Goal: Task Accomplishment & Management: Manage account settings

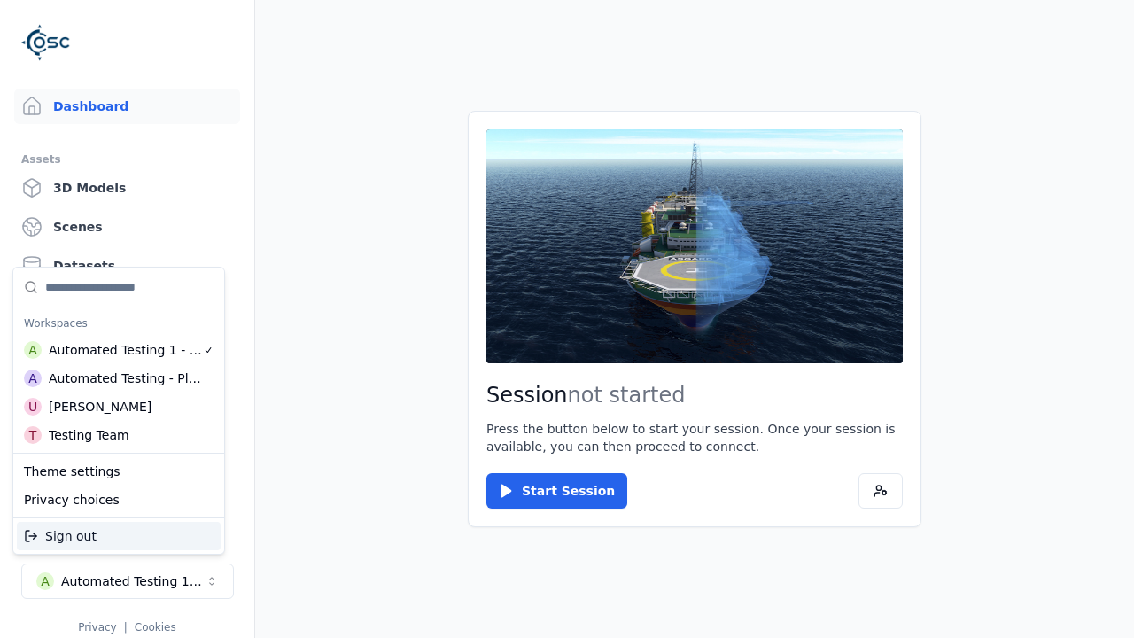
click at [119, 378] on div "Automated Testing - Playwright" at bounding box center [125, 379] width 153 height 18
click at [567, 319] on html "Support Dashboard Assets 3D Models Scenes Datasets Recordings Support Documenta…" at bounding box center [567, 319] width 1134 height 638
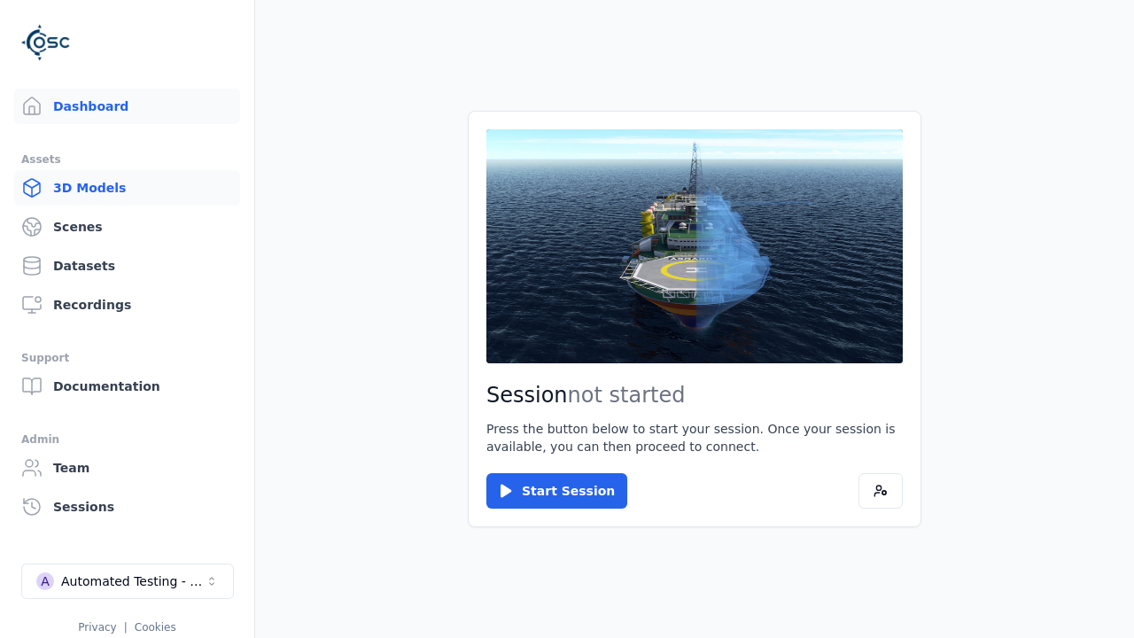
click at [127, 188] on link "3D Models" at bounding box center [127, 187] width 226 height 35
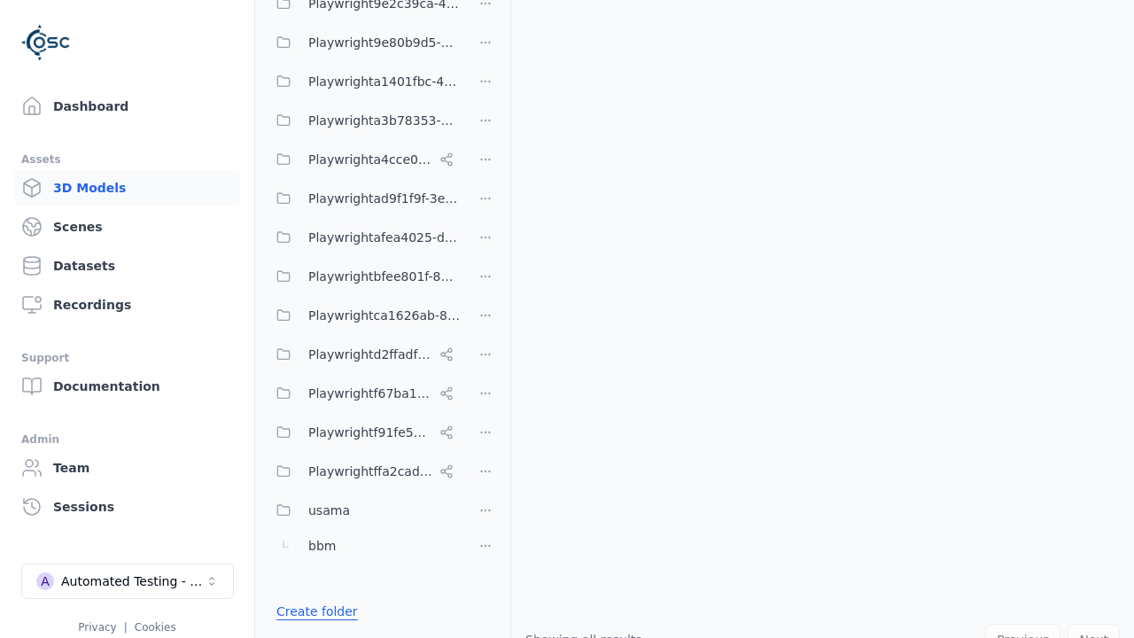
click at [312, 611] on link "Create folder" at bounding box center [317, 612] width 82 height 18
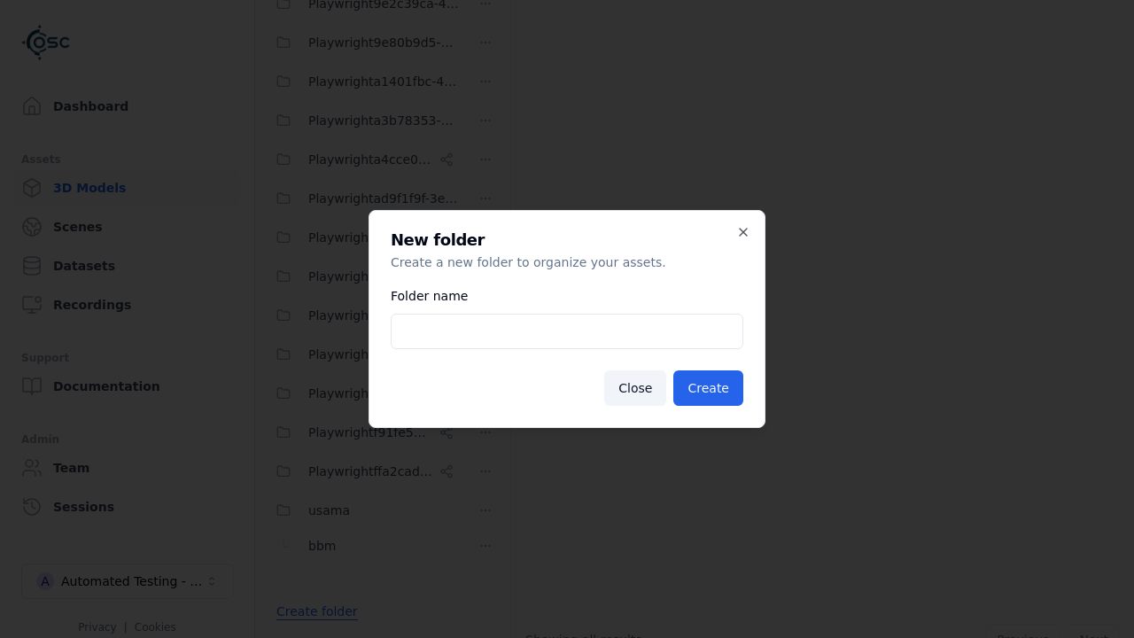
type input "**********"
click at [711, 388] on button "Create" at bounding box center [709, 387] width 70 height 35
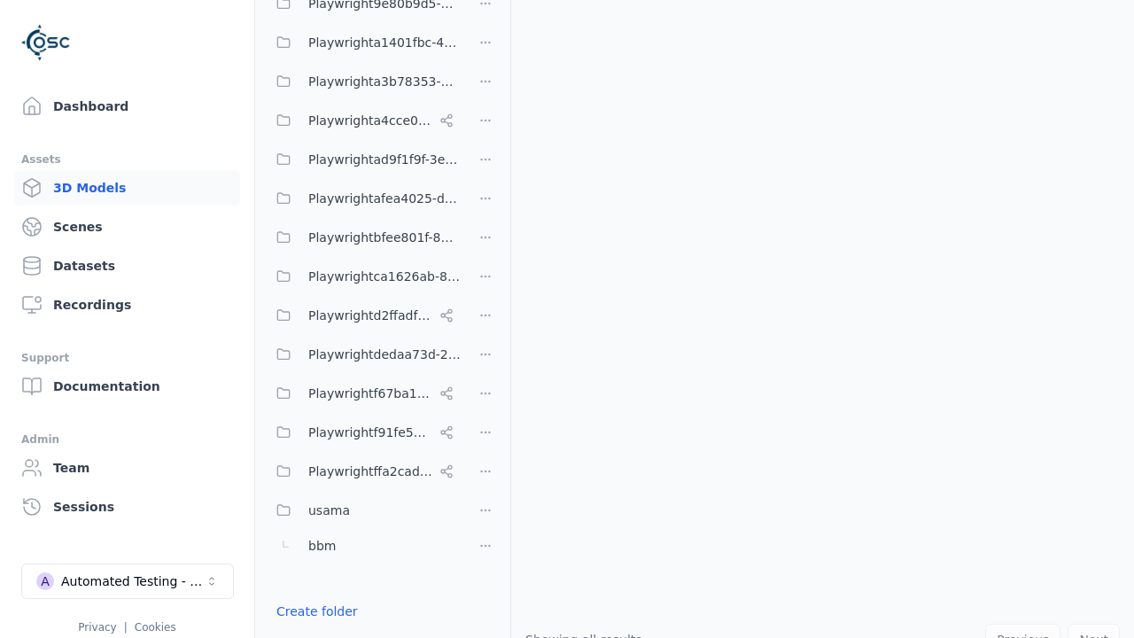
click at [311, 627] on button "Done editing" at bounding box center [316, 643] width 101 height 32
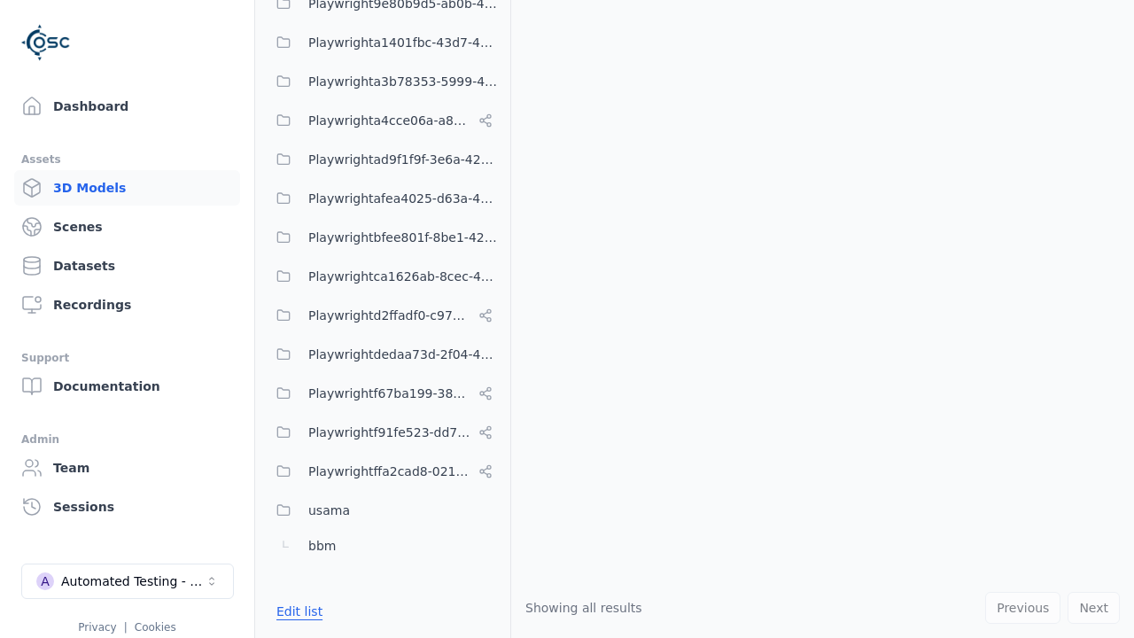
click at [296, 611] on button "Edit list" at bounding box center [299, 612] width 67 height 32
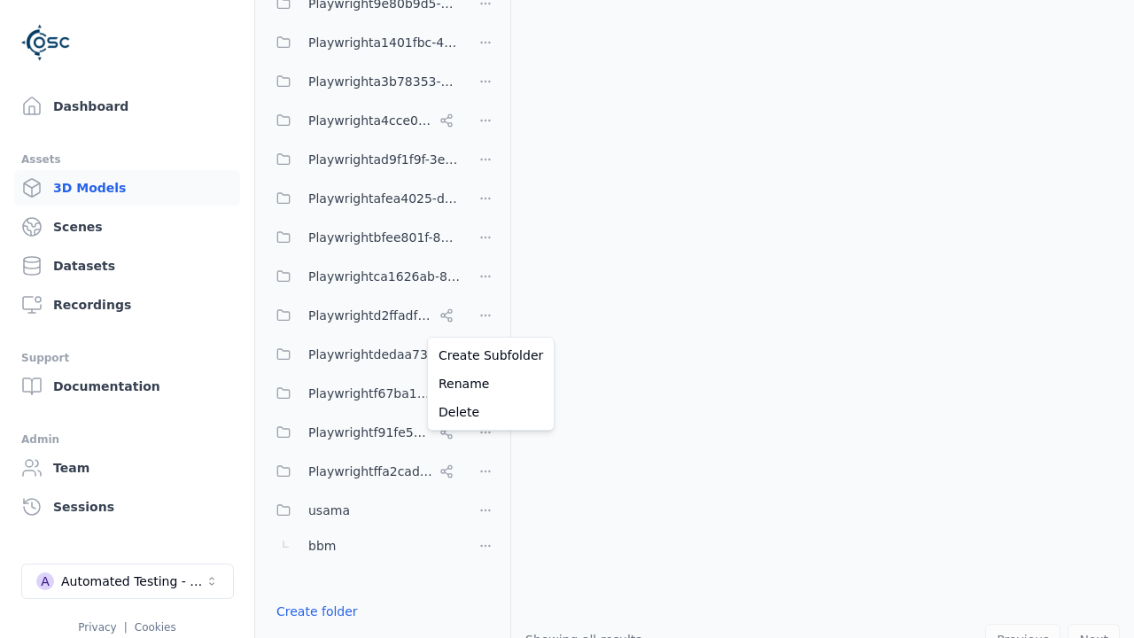
click at [486, 319] on html "Support Dashboard Assets 3D Models Scenes Datasets Recordings Support Documenta…" at bounding box center [567, 319] width 1134 height 638
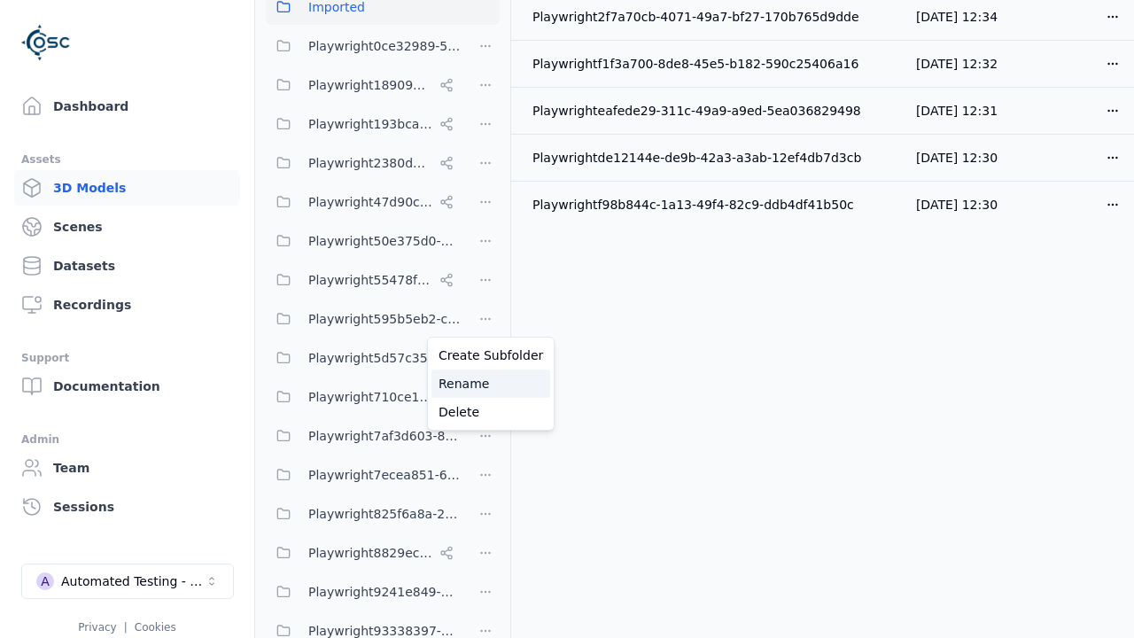
click at [485, 384] on div "Rename" at bounding box center [491, 384] width 119 height 28
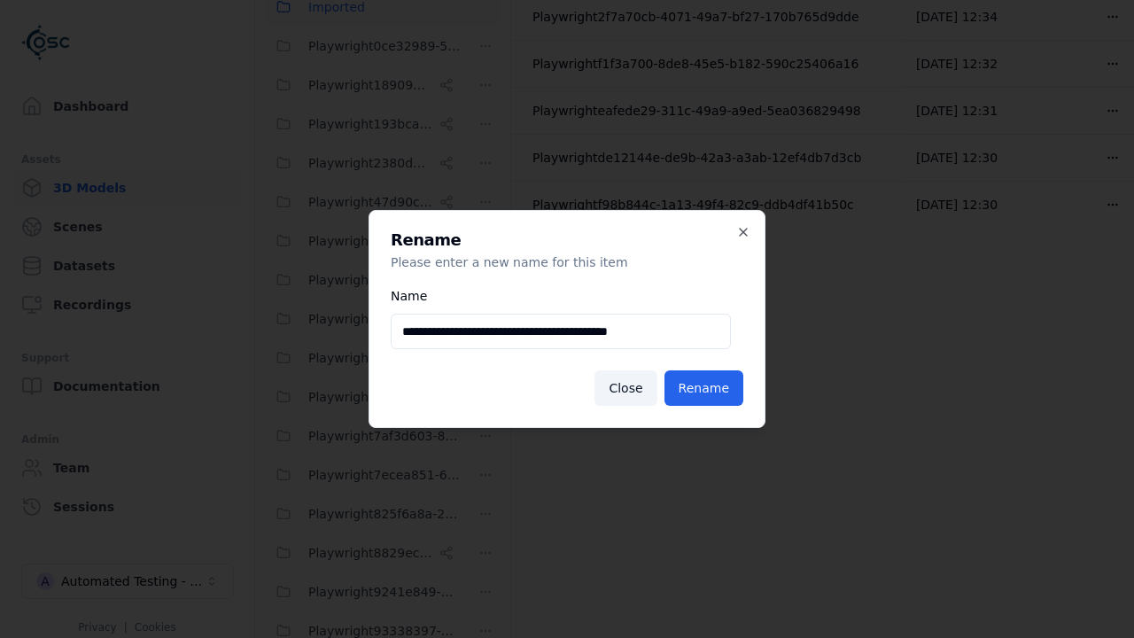
click at [561, 331] on input "**********" at bounding box center [561, 331] width 340 height 35
type input "**********"
click at [705, 388] on button "Rename" at bounding box center [704, 387] width 79 height 35
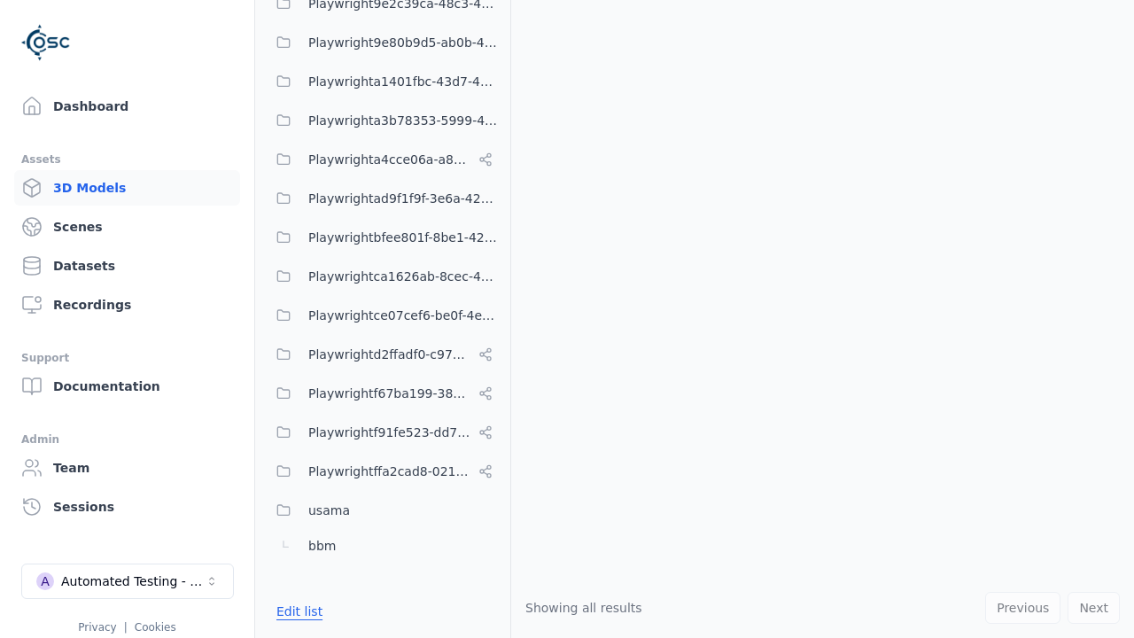
click at [296, 611] on button "Edit list" at bounding box center [299, 612] width 67 height 32
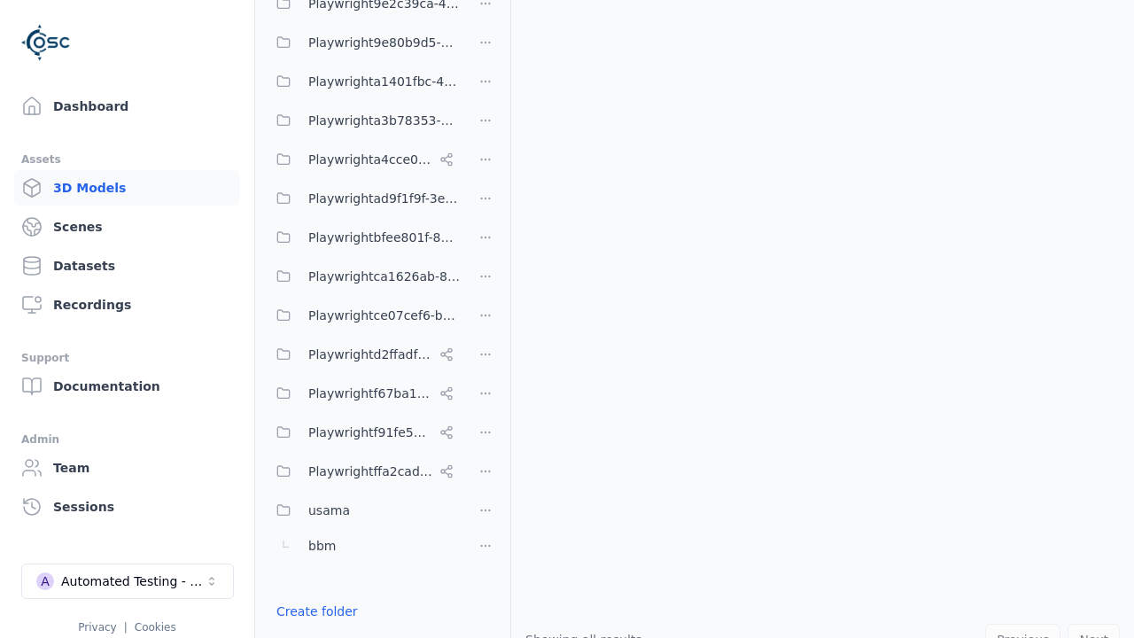
click at [486, 319] on html "Support Dashboard Assets 3D Models Scenes Datasets Recordings Support Documenta…" at bounding box center [567, 319] width 1134 height 638
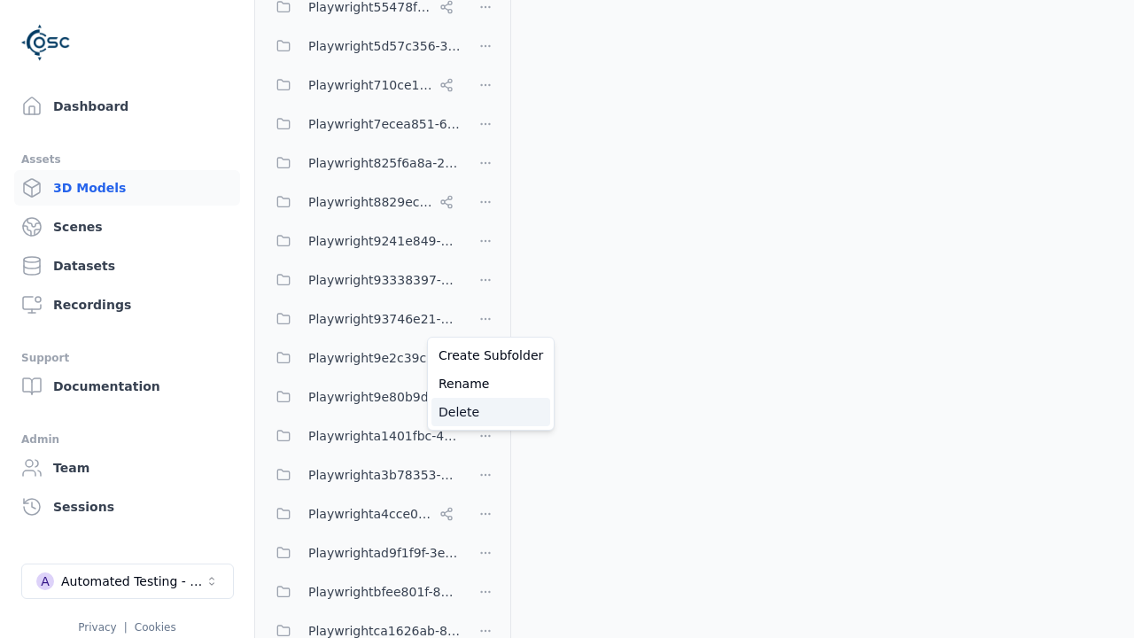
click at [485, 412] on div "Delete" at bounding box center [491, 412] width 119 height 28
